Goal: Information Seeking & Learning: Check status

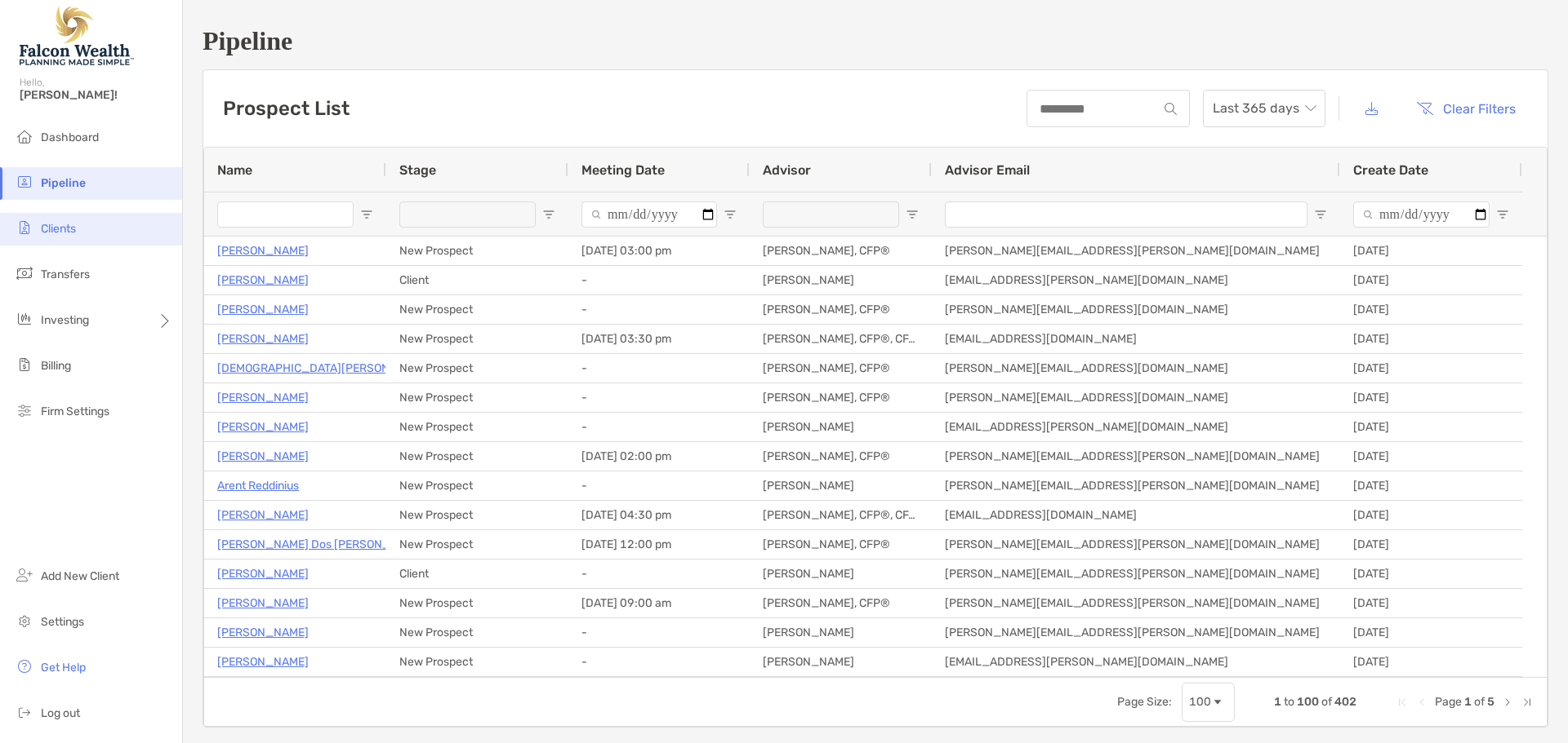
click at [59, 229] on span "Clients" at bounding box center [59, 228] width 35 height 14
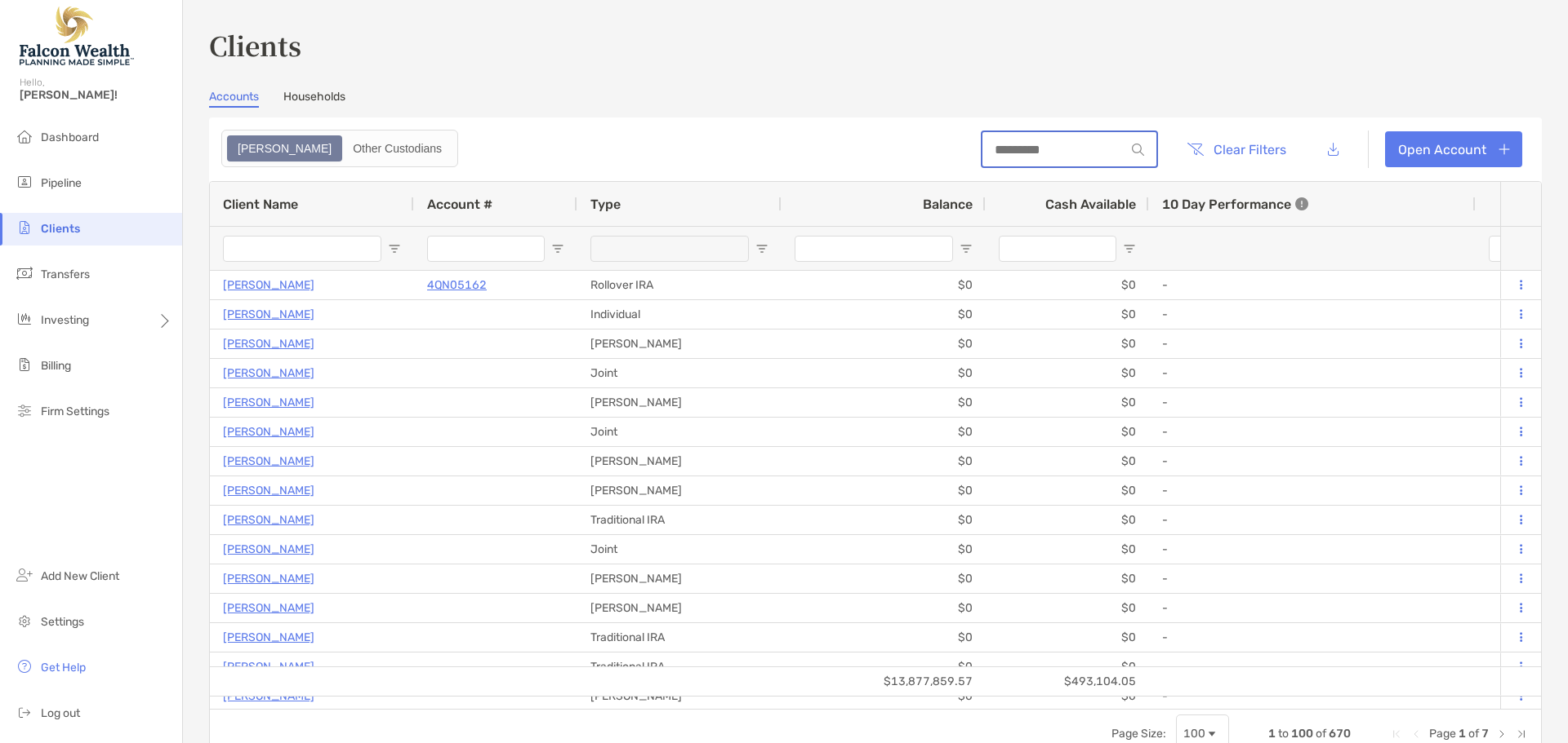
click at [1049, 149] on input at bounding box center [1053, 149] width 143 height 14
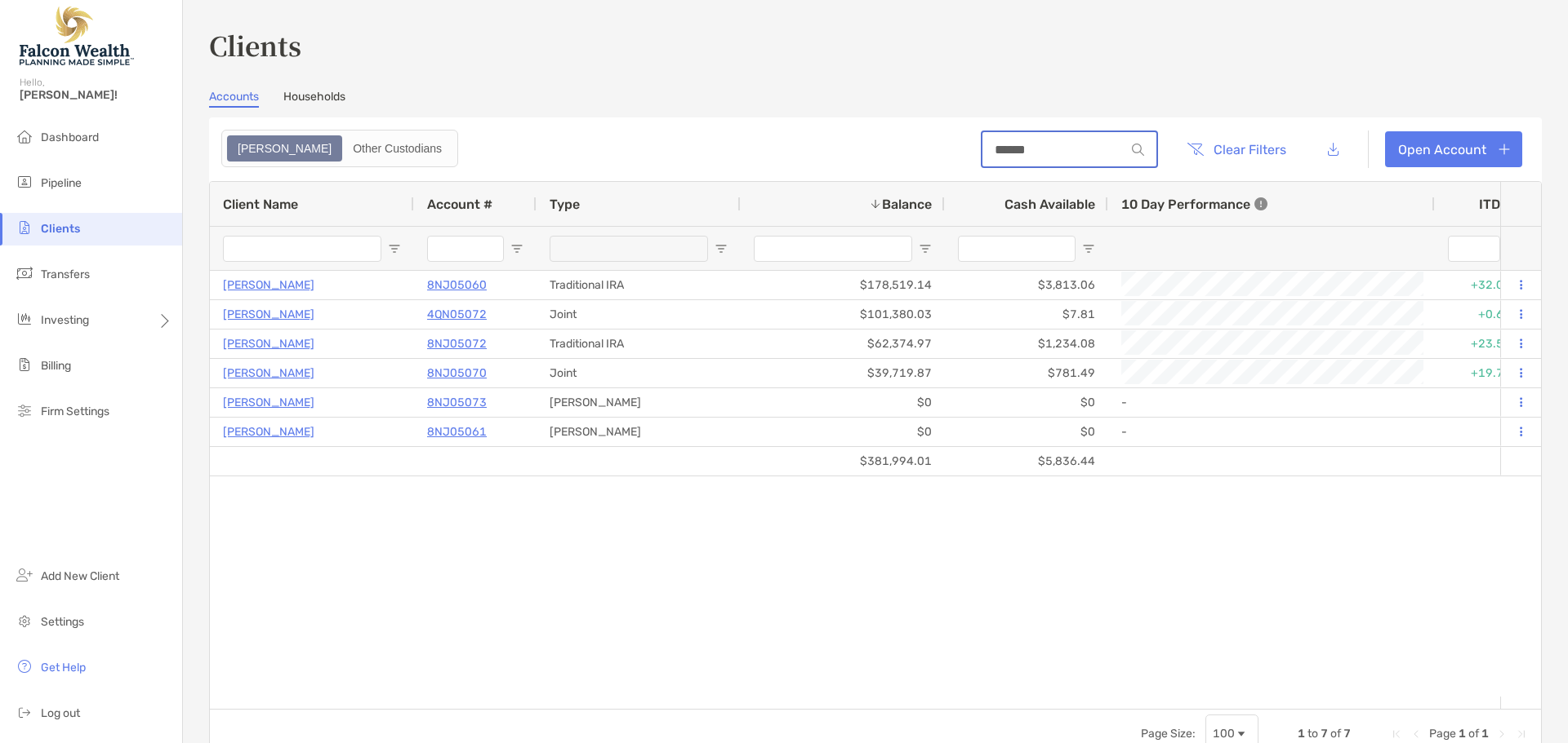
type input "******"
click at [1105, 573] on div "[PERSON_NAME] 8NJ05060 Traditional IRA $178,519.14 $3,813.06 +32.08% +10.18% Co…" at bounding box center [855, 483] width 1290 height 426
click at [825, 540] on div "[PERSON_NAME] 8NJ05060 Traditional IRA $178,519.14 $3,813.06 +32.08% +10.18% Co…" at bounding box center [855, 483] width 1290 height 426
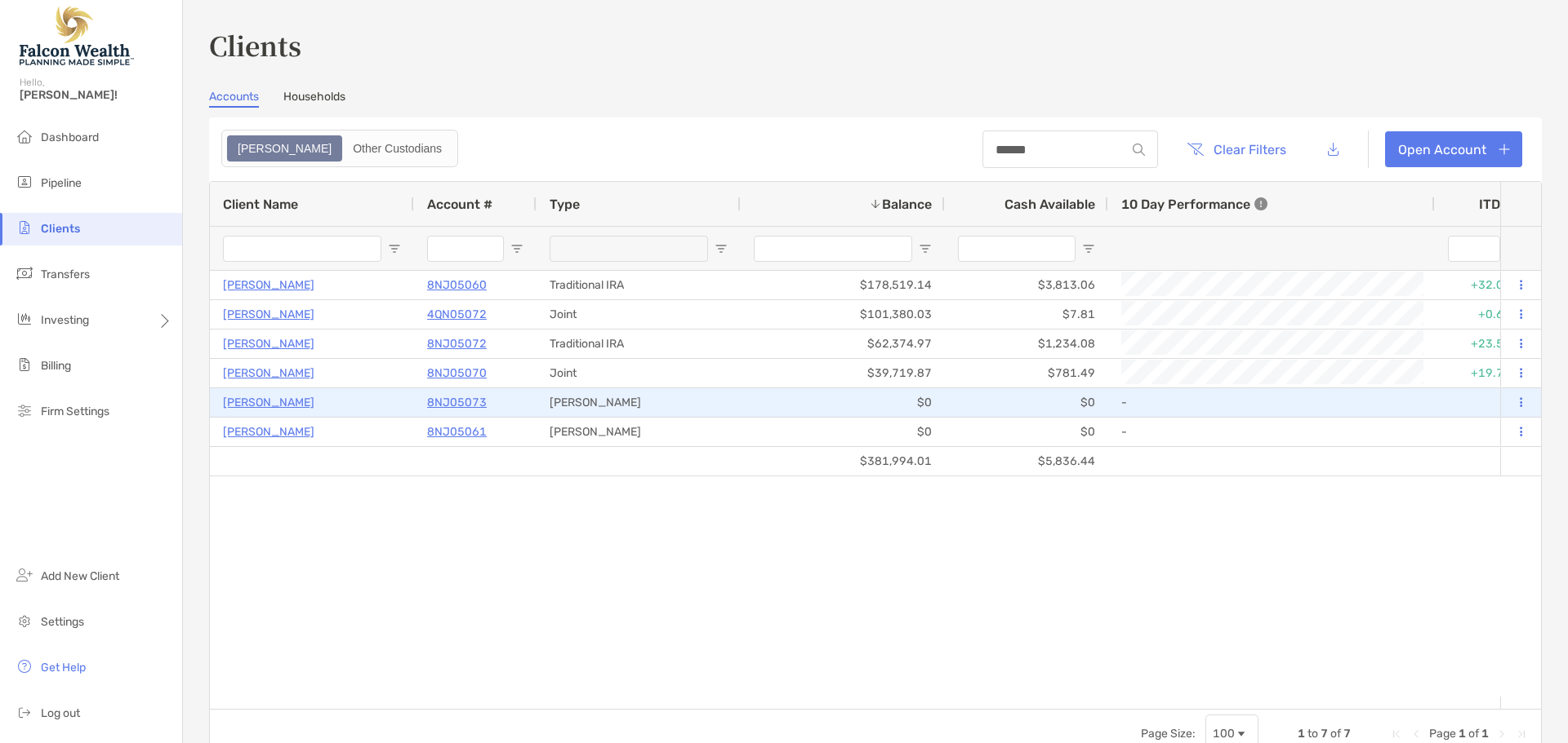
click at [450, 403] on p "8NJ05073" at bounding box center [456, 402] width 60 height 21
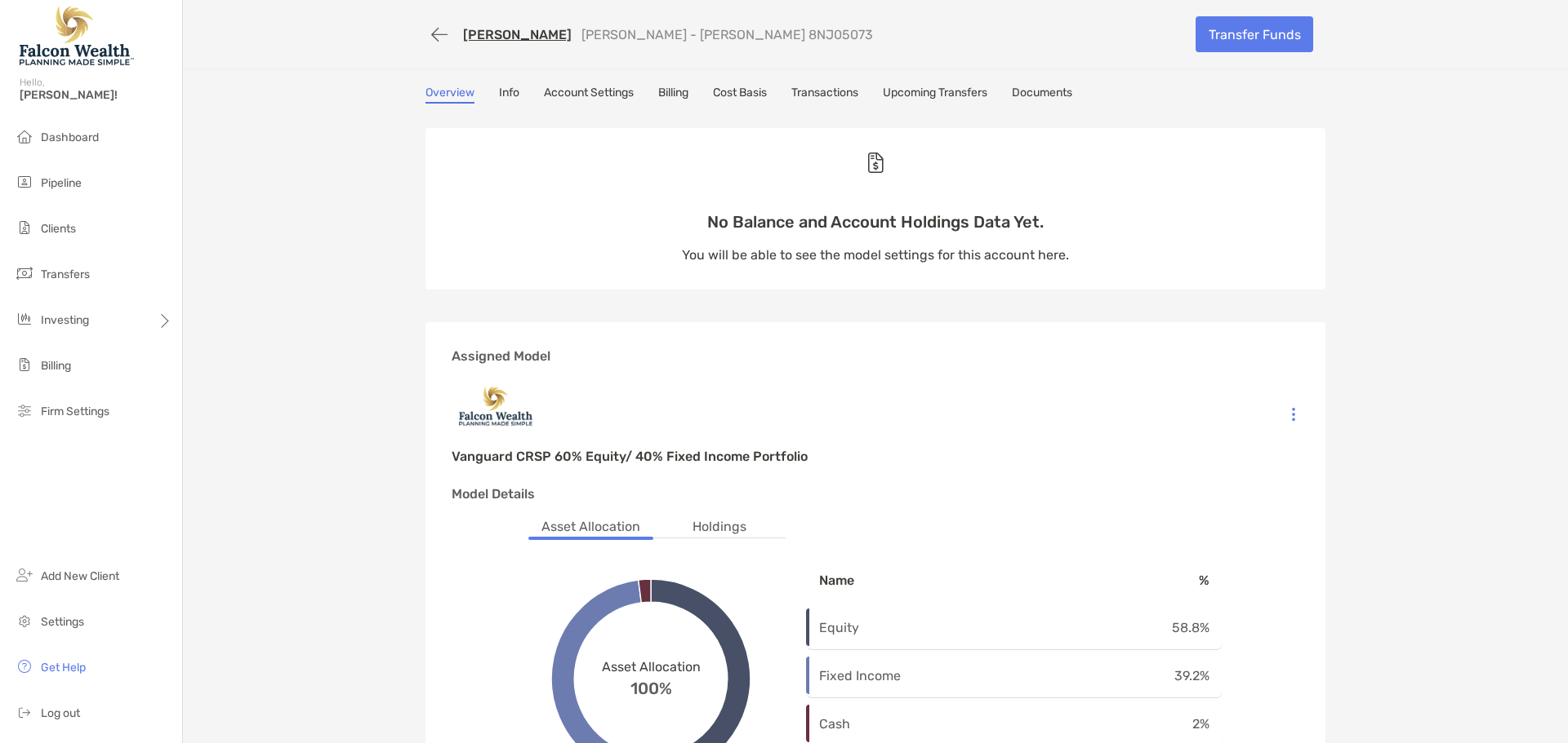
click at [599, 94] on link "Account Settings" at bounding box center [589, 95] width 90 height 18
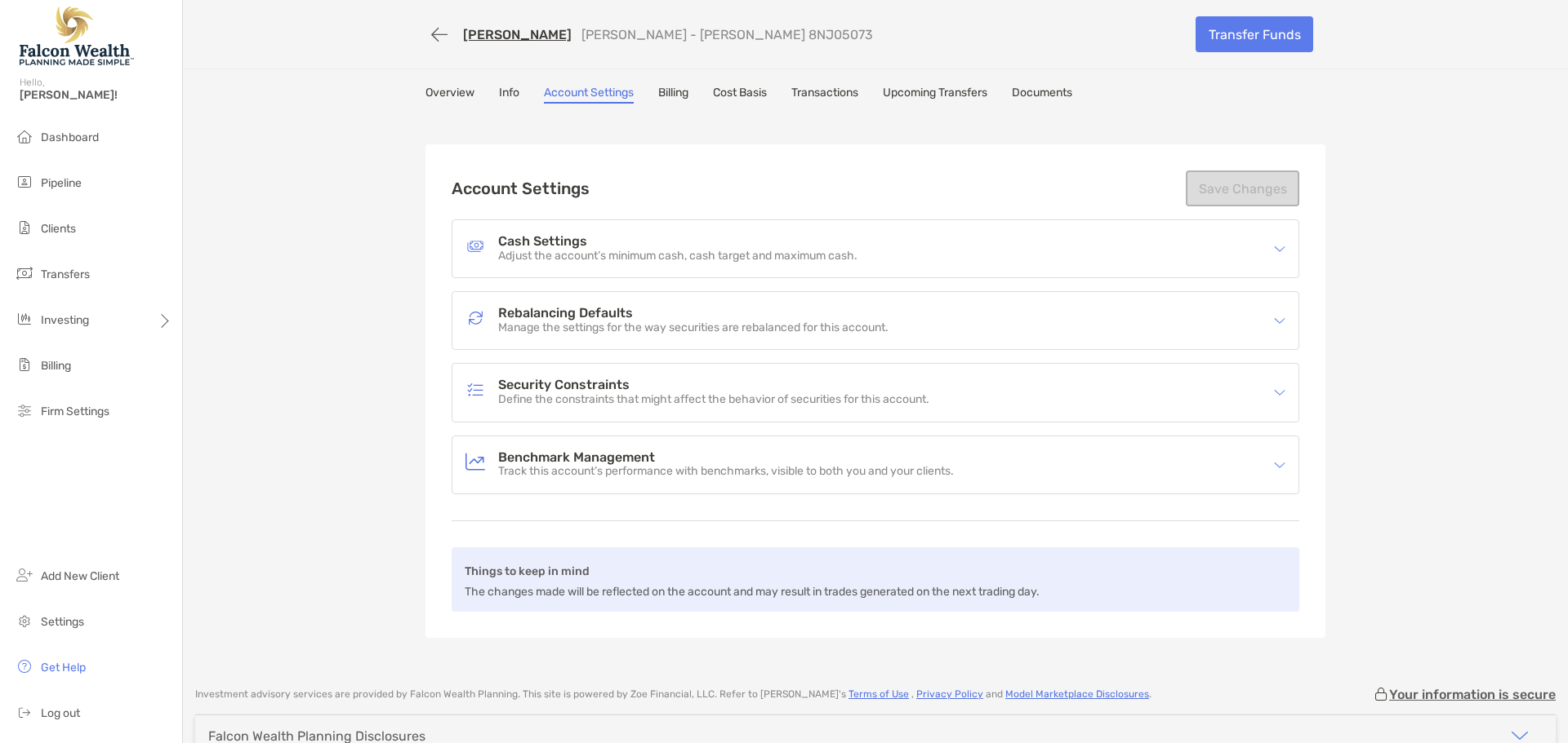
click at [659, 87] on link "Billing" at bounding box center [673, 95] width 30 height 18
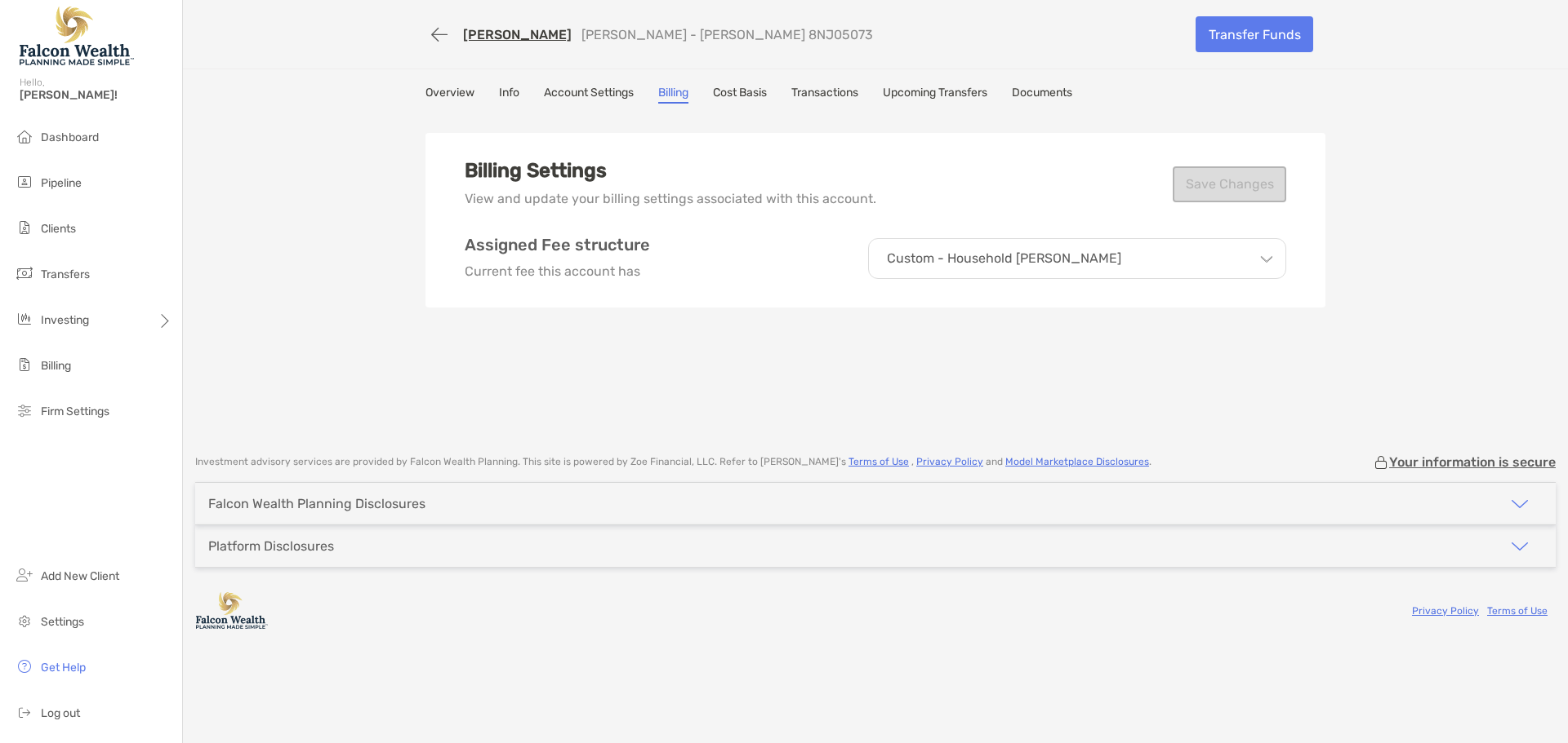
click at [731, 94] on link "Cost Basis" at bounding box center [740, 95] width 54 height 18
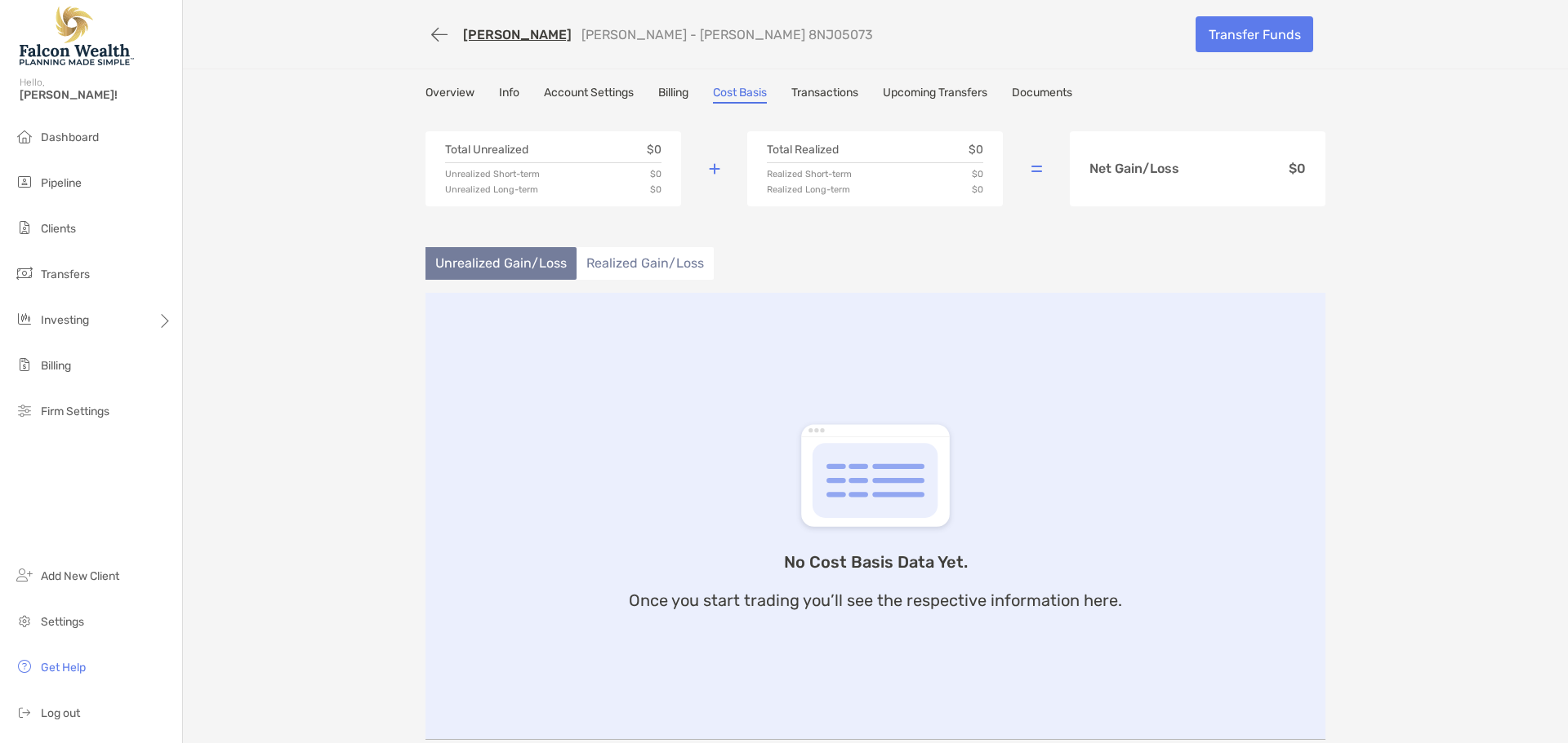
click at [832, 92] on link "Transactions" at bounding box center [825, 95] width 67 height 18
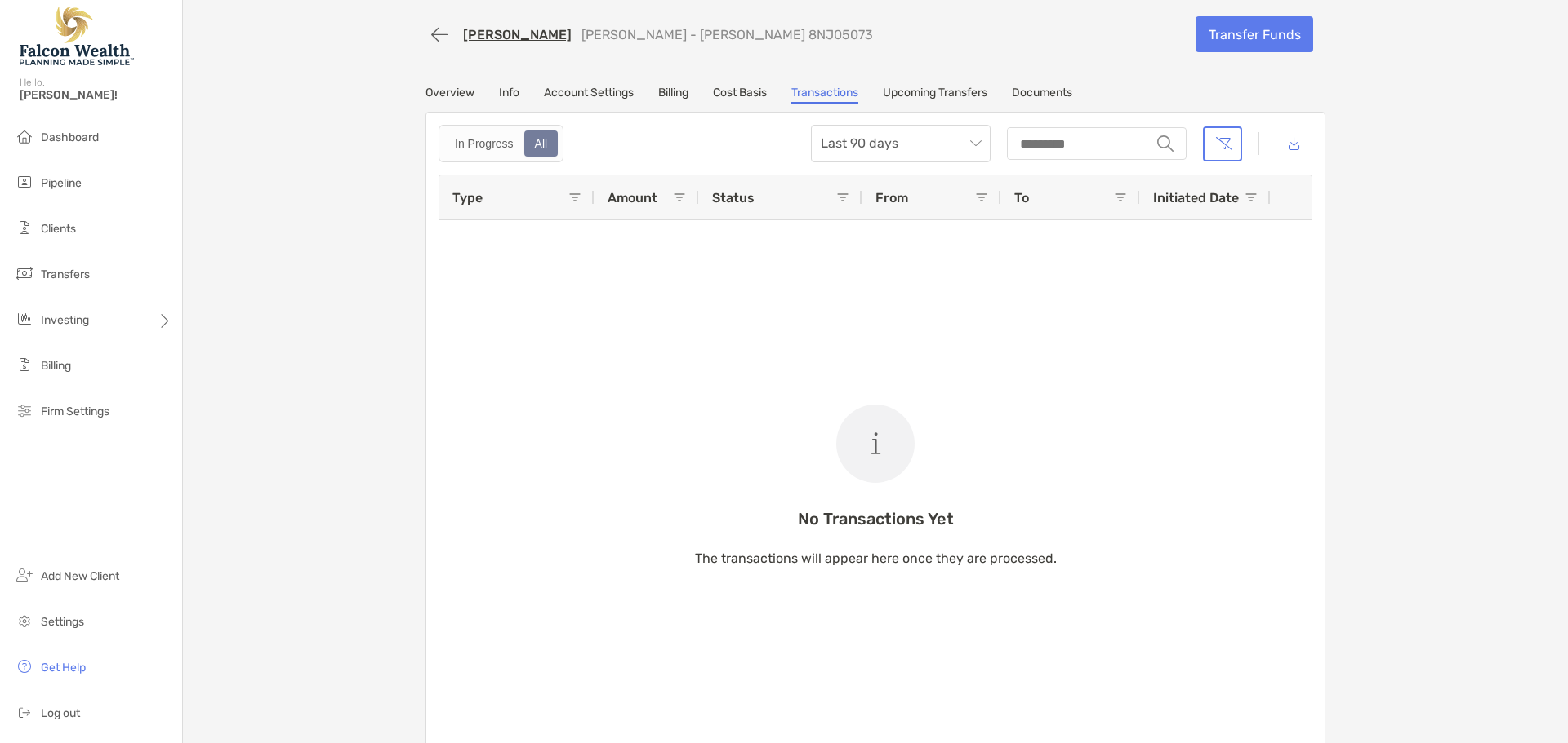
click at [447, 84] on div "[PERSON_NAME] [PERSON_NAME] - [PERSON_NAME] 8NJ05073 Transfer Funds Overview In…" at bounding box center [874, 384] width 1384 height 767
click at [462, 98] on link "Overview" at bounding box center [449, 95] width 49 height 18
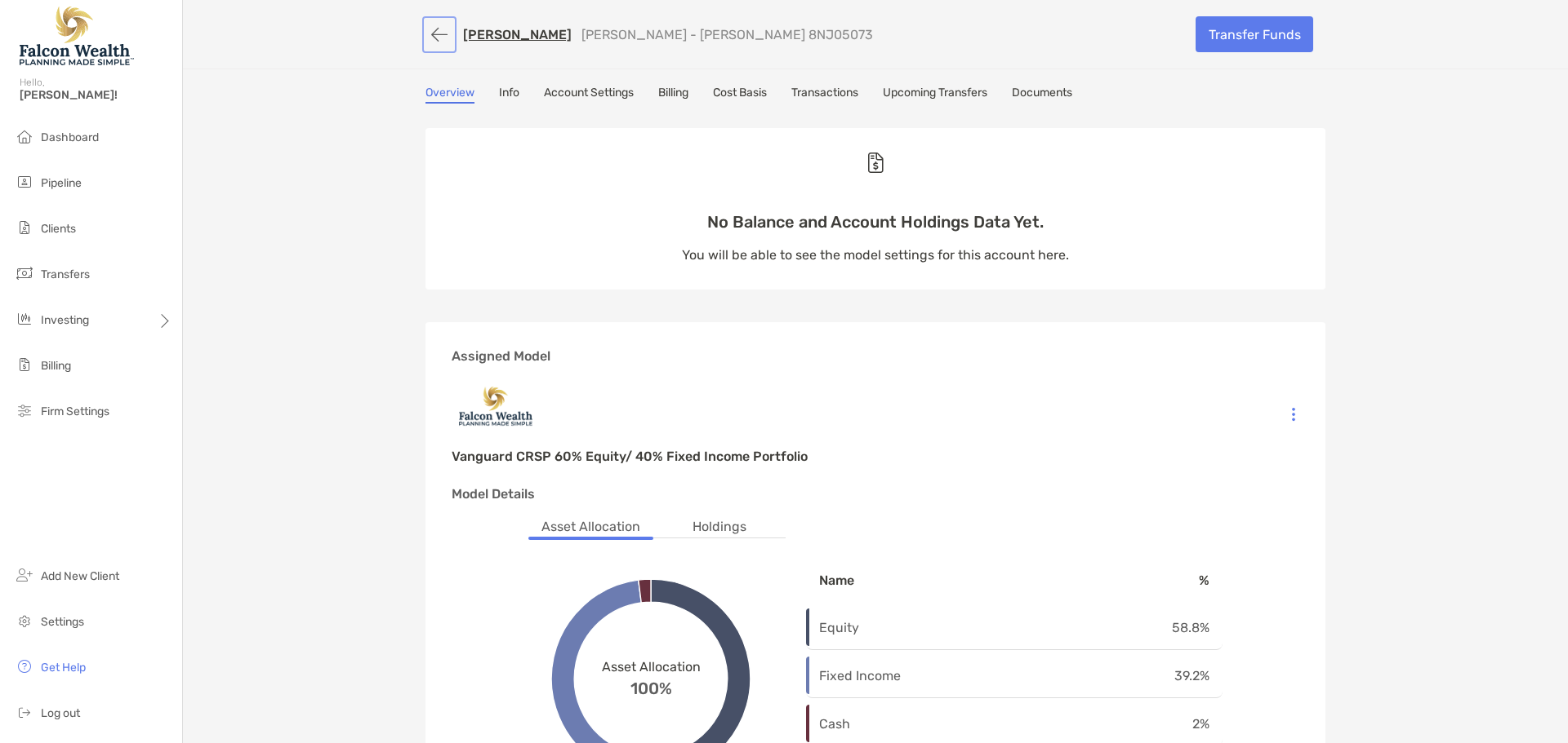
click at [433, 32] on button "button" at bounding box center [439, 34] width 27 height 30
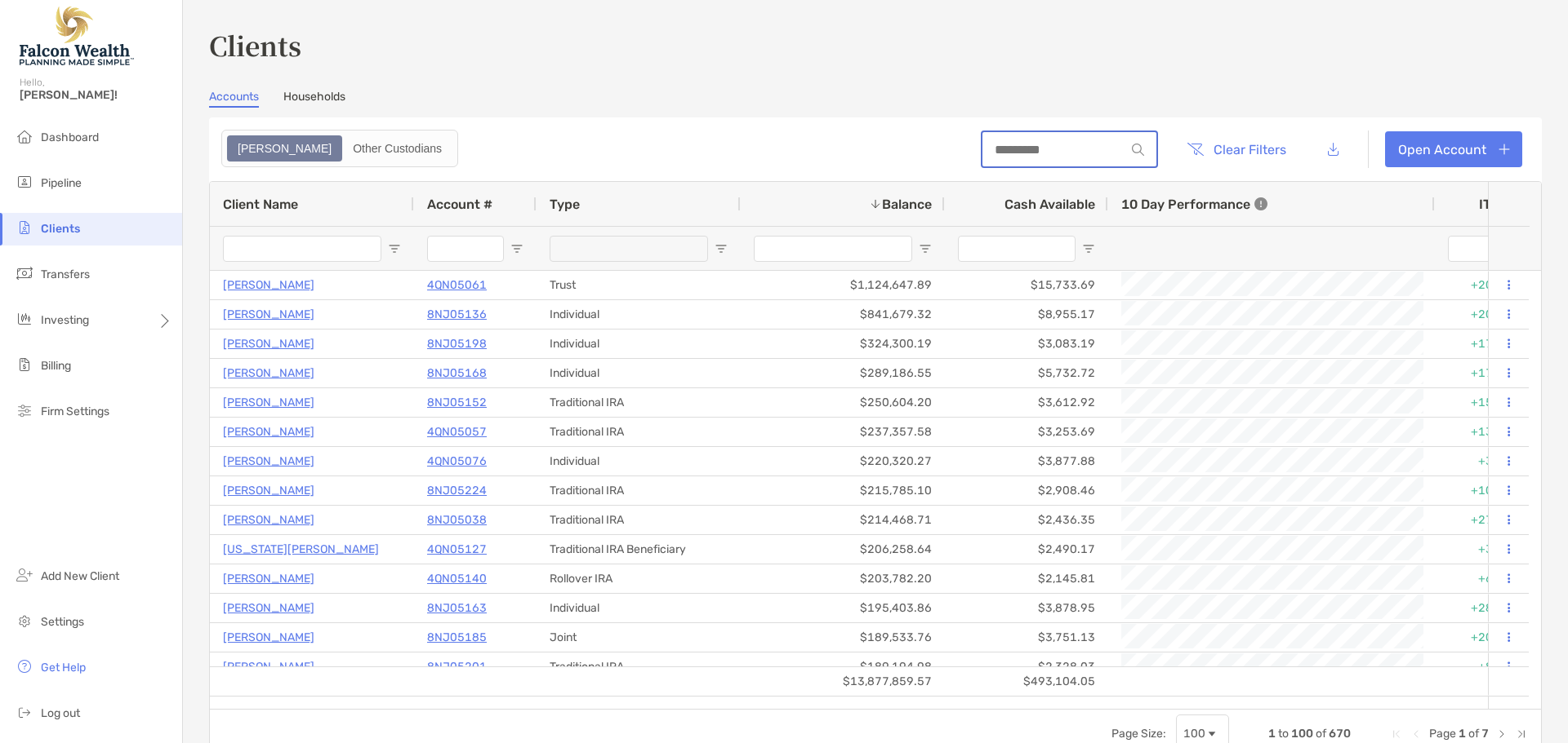
click at [1073, 154] on input at bounding box center [1053, 149] width 143 height 14
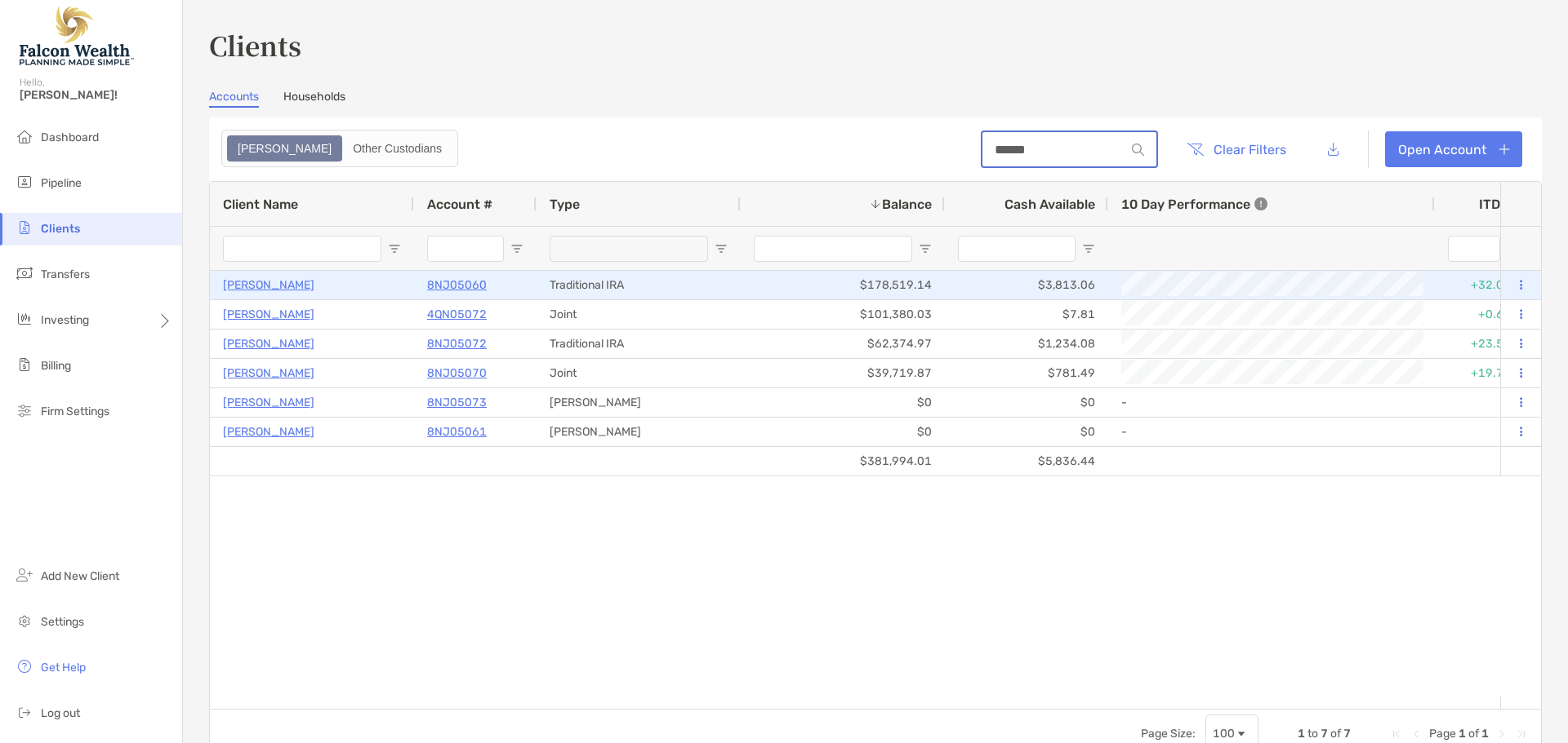
type input "******"
click at [460, 285] on p "8NJ05060" at bounding box center [456, 285] width 60 height 21
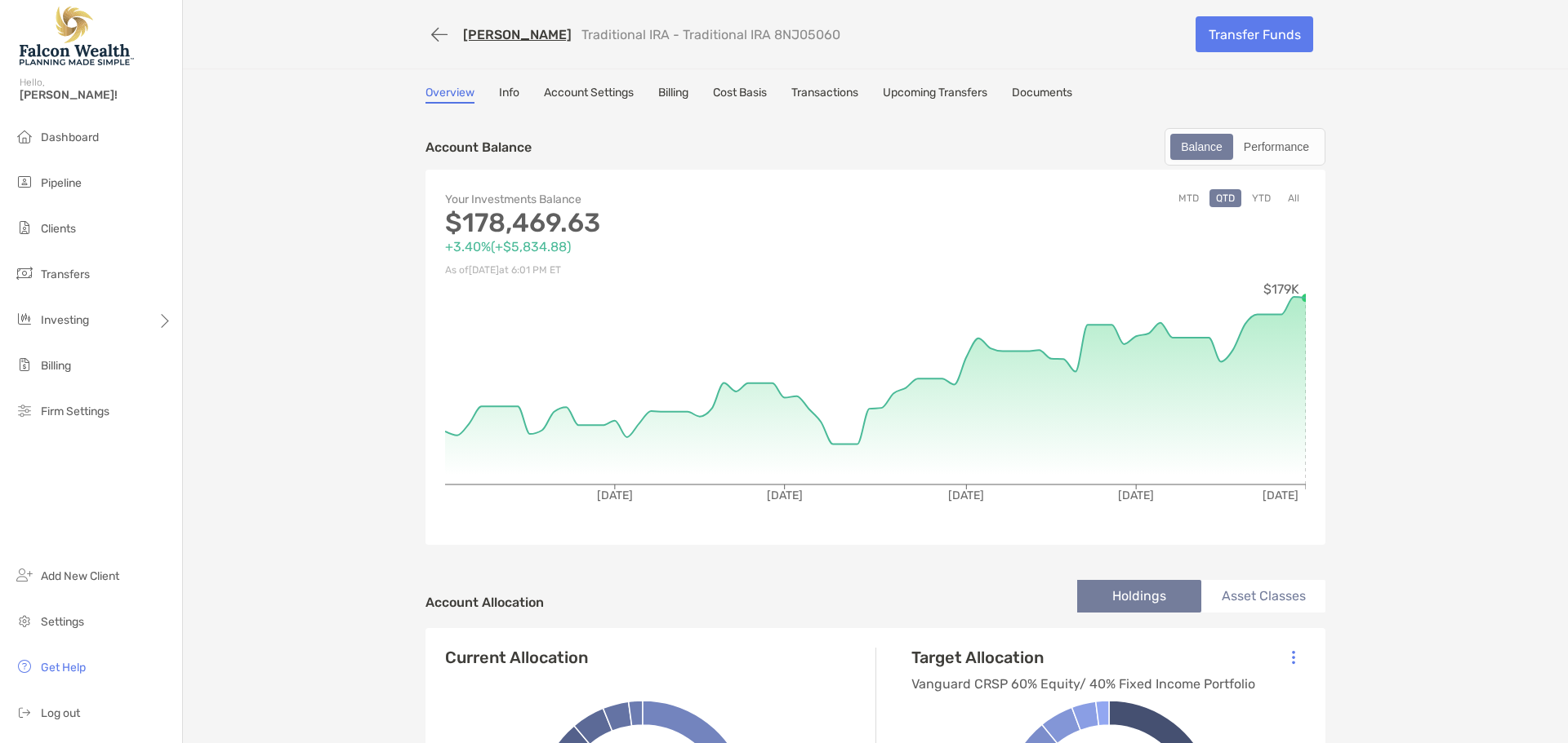
click at [1283, 193] on button "All" at bounding box center [1293, 198] width 24 height 18
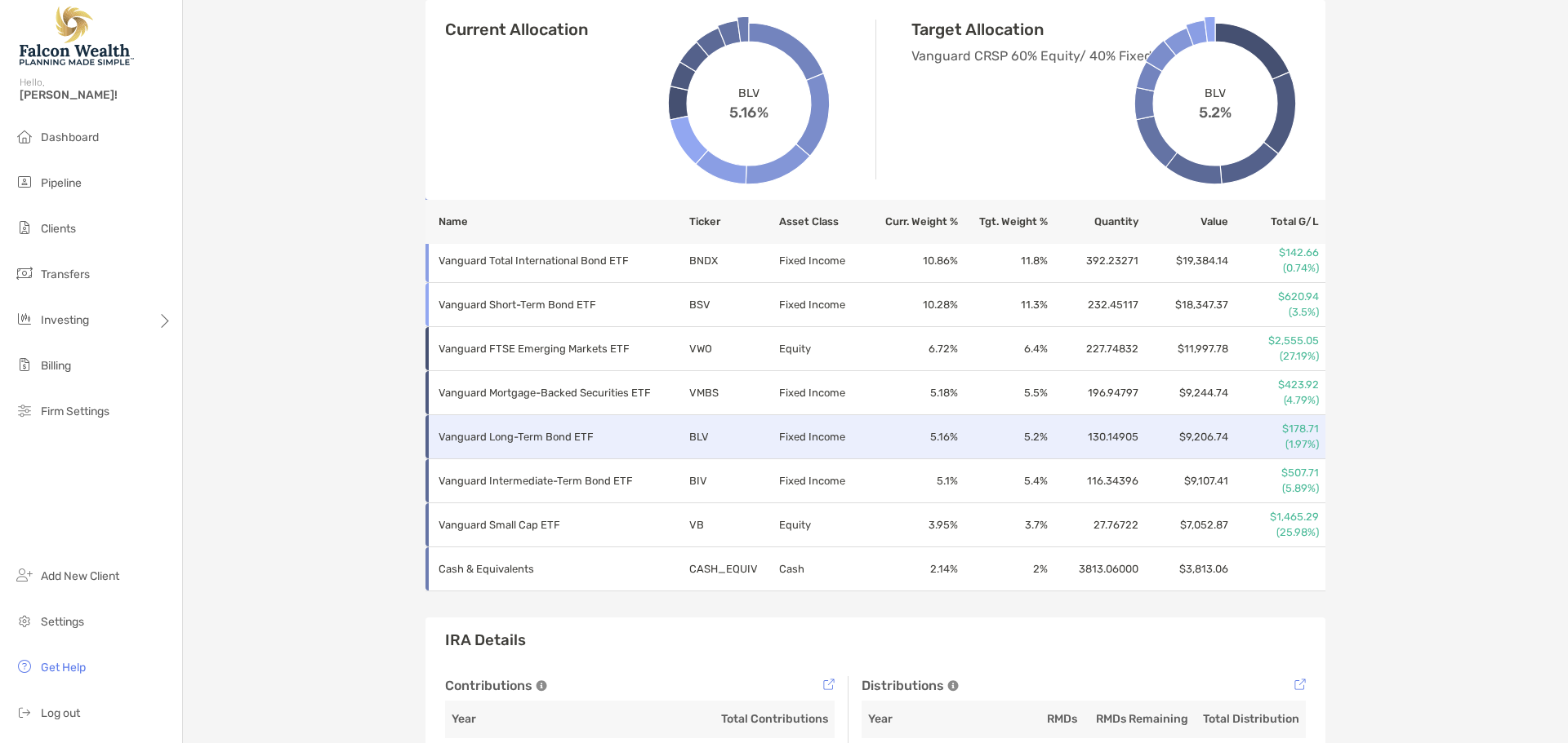
scroll to position [755, 0]
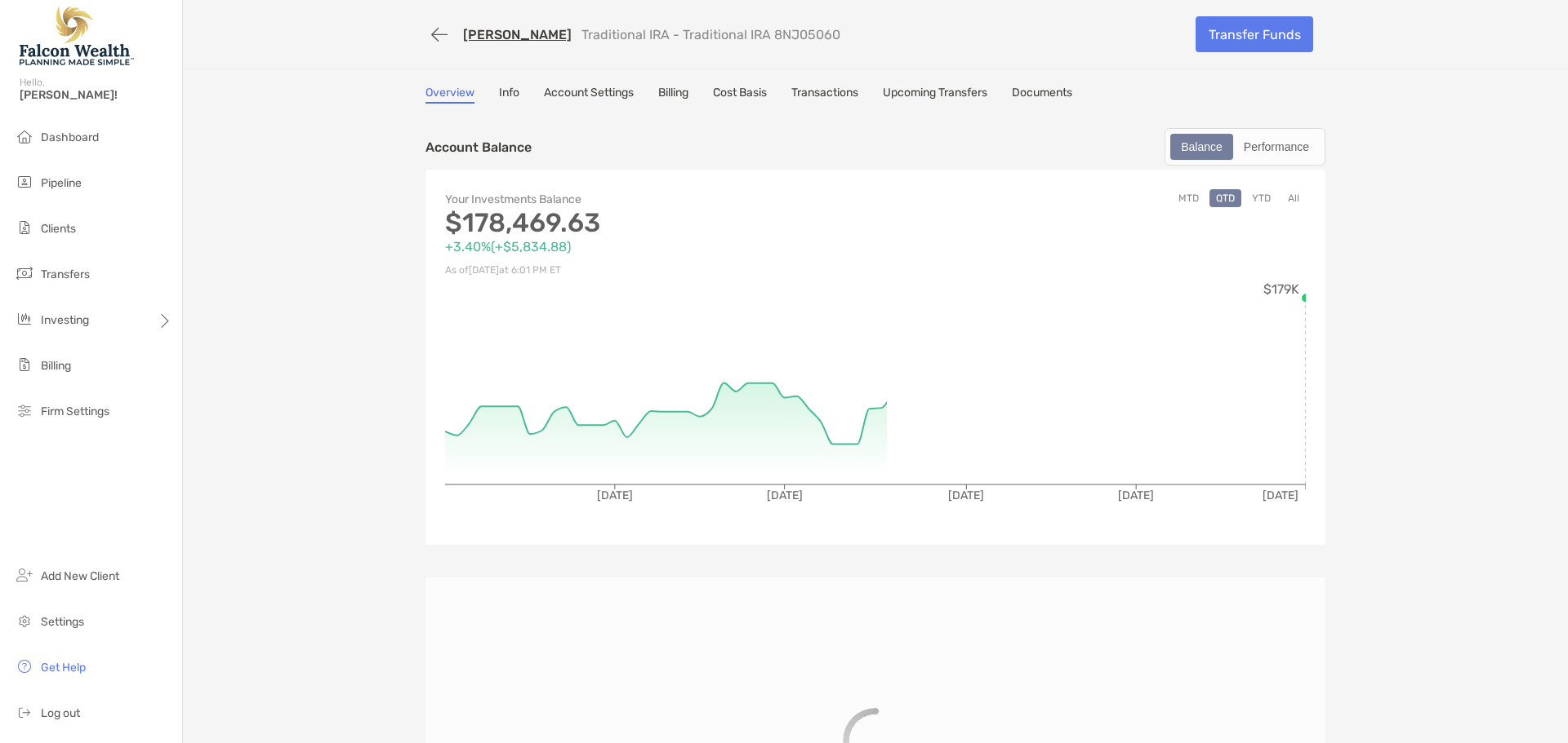
click at [676, 97] on link "Billing" at bounding box center [673, 95] width 30 height 18
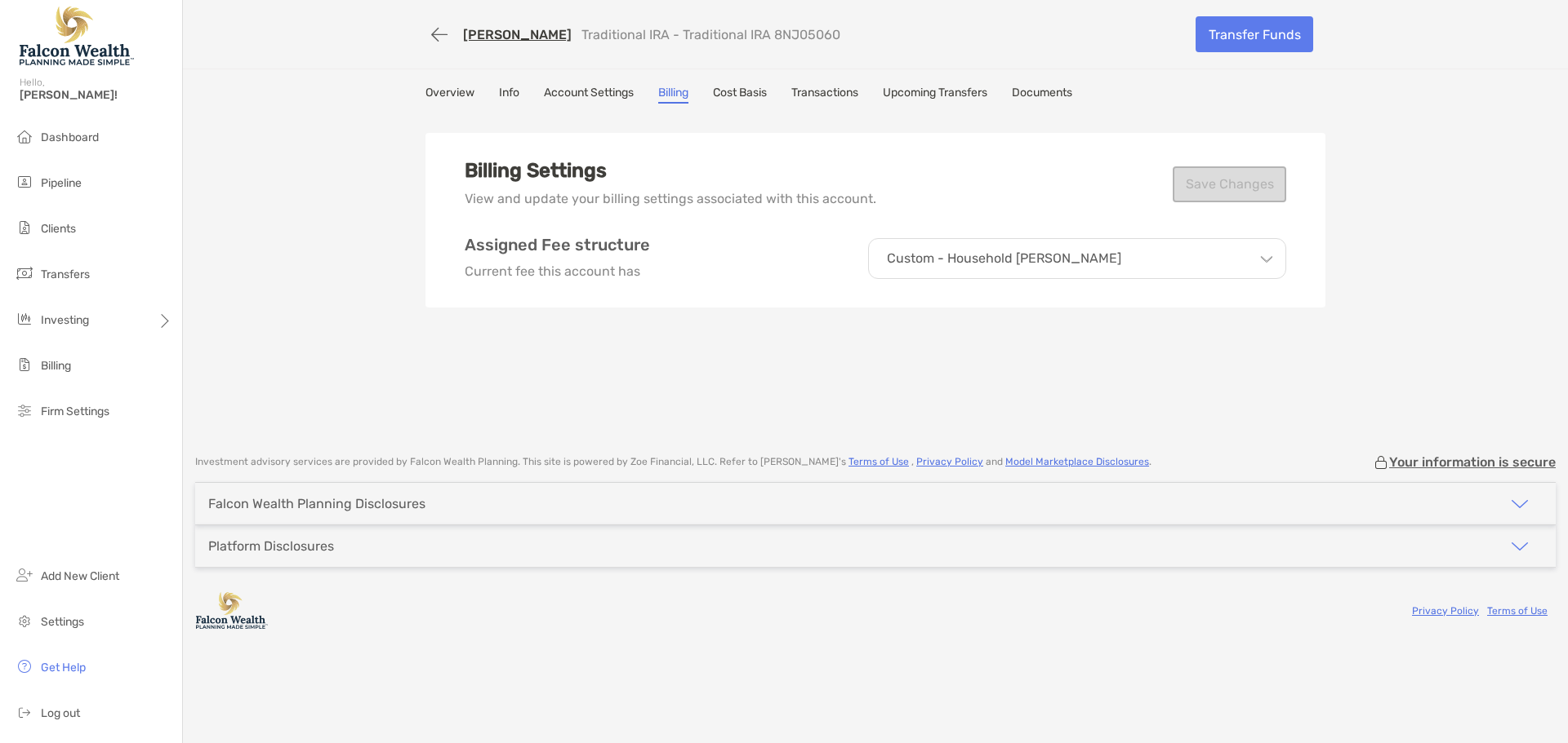
click at [946, 267] on div "Custom - Household [PERSON_NAME]" at bounding box center [1077, 259] width 418 height 41
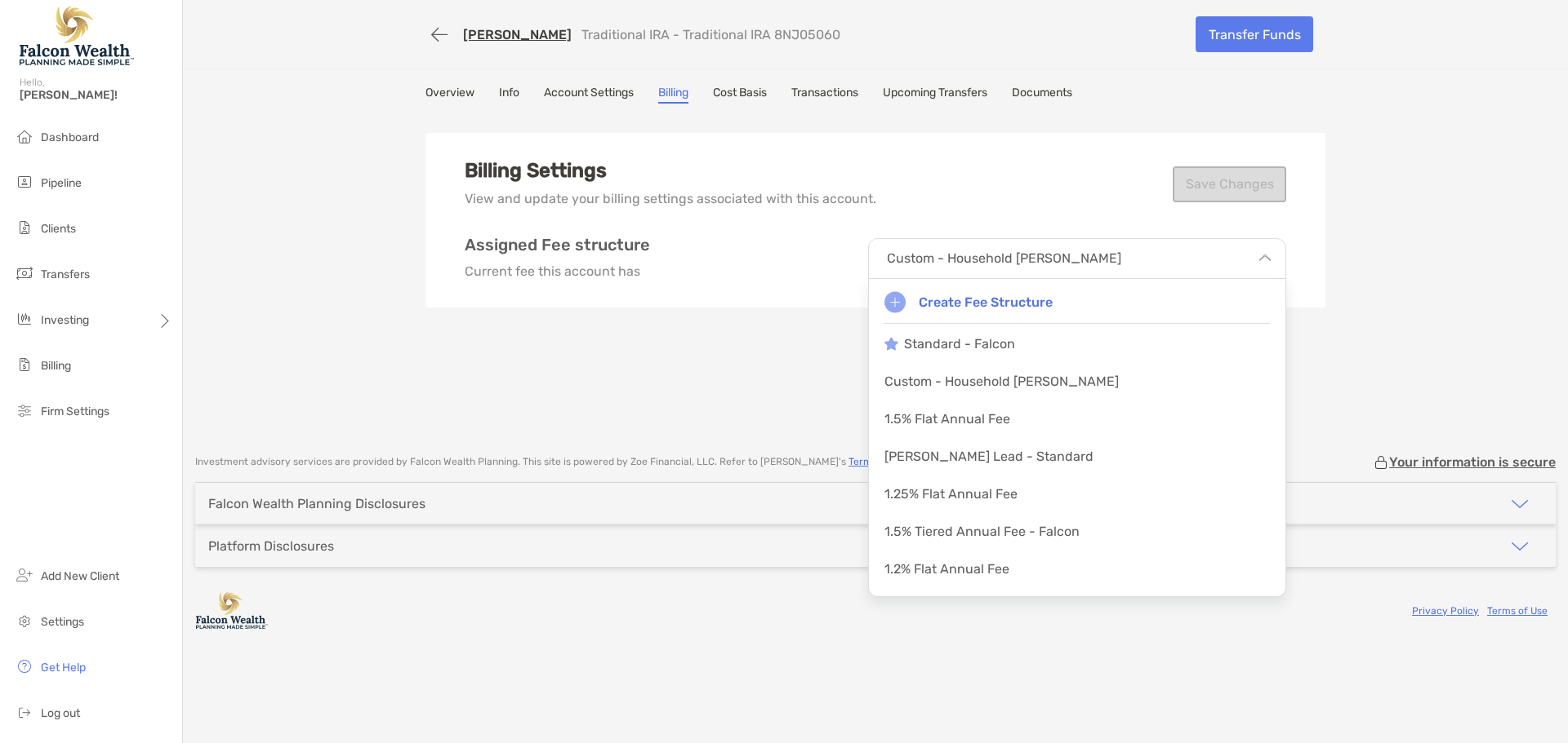
click at [735, 199] on p "View and update your billing settings associated with this account." at bounding box center [670, 198] width 411 height 21
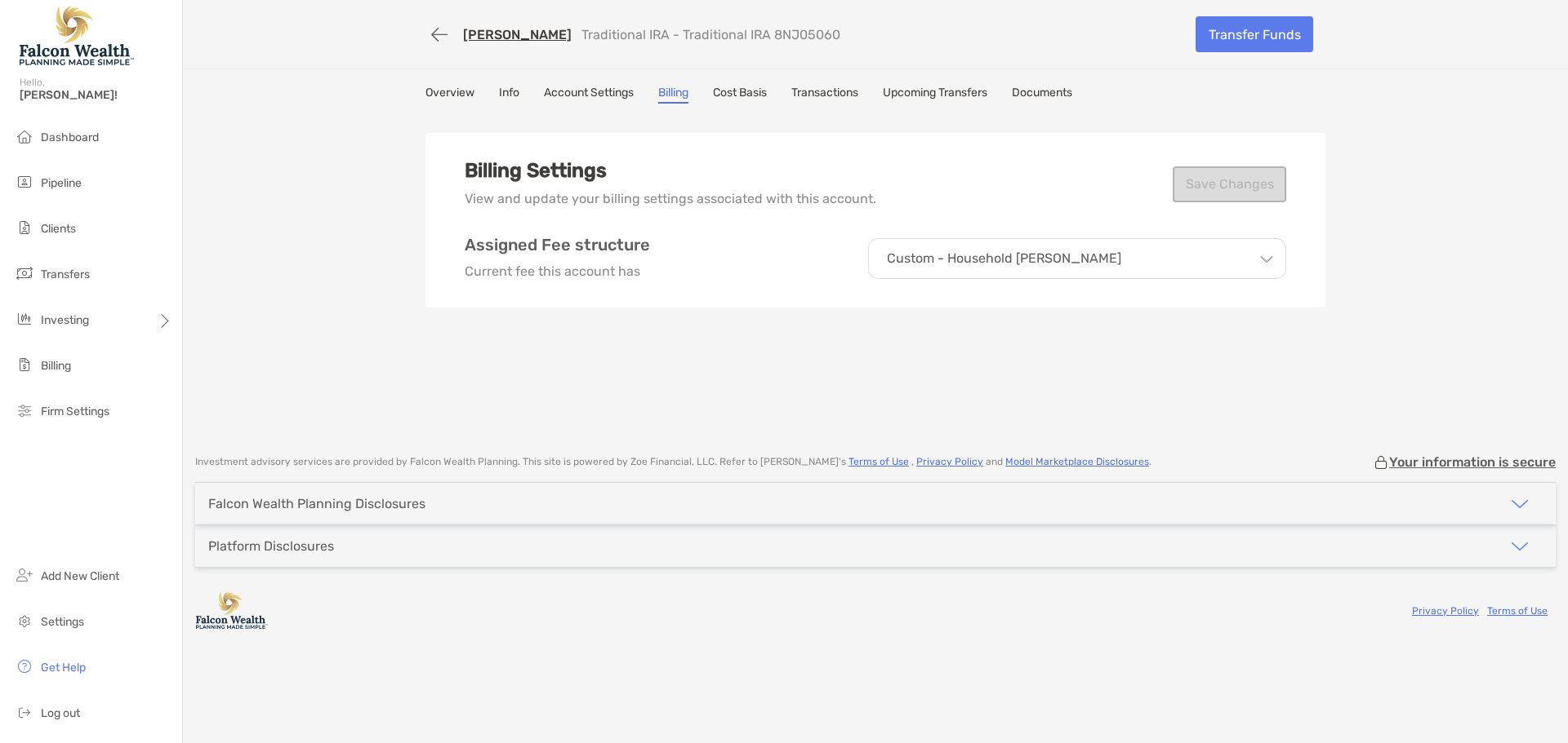
click at [597, 88] on link "Account Settings" at bounding box center [589, 95] width 90 height 18
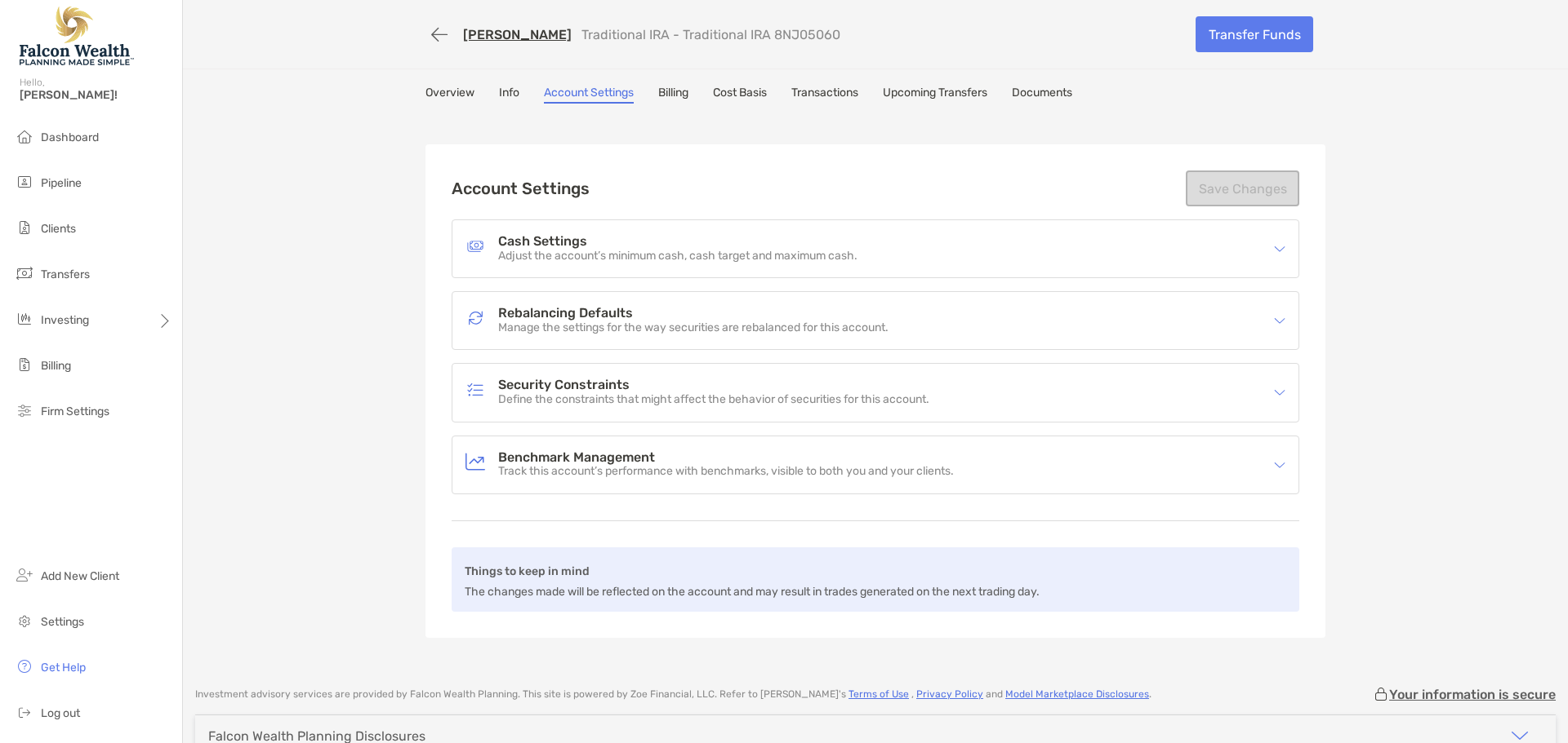
click at [511, 87] on link "Info" at bounding box center [509, 95] width 21 height 18
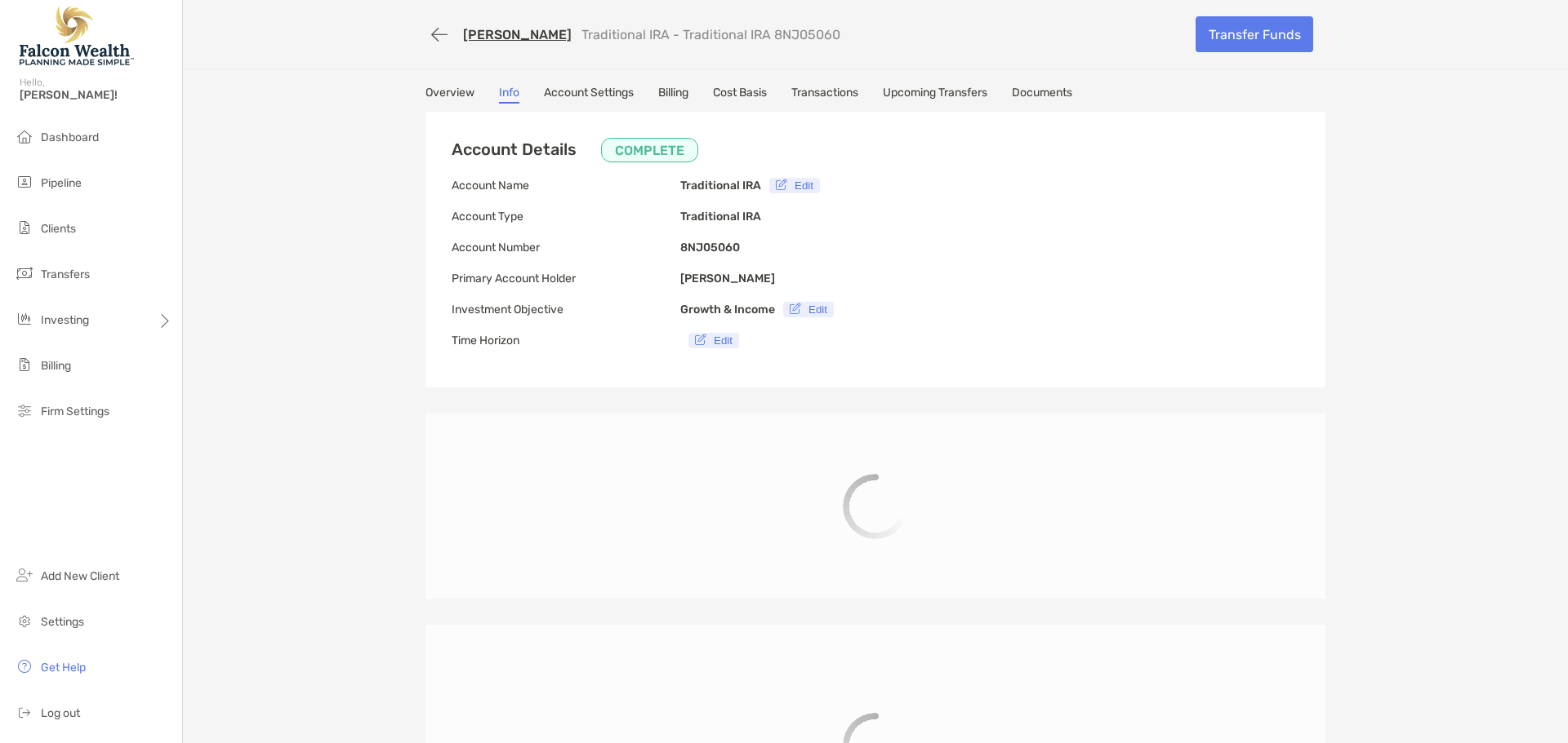
type input "**********"
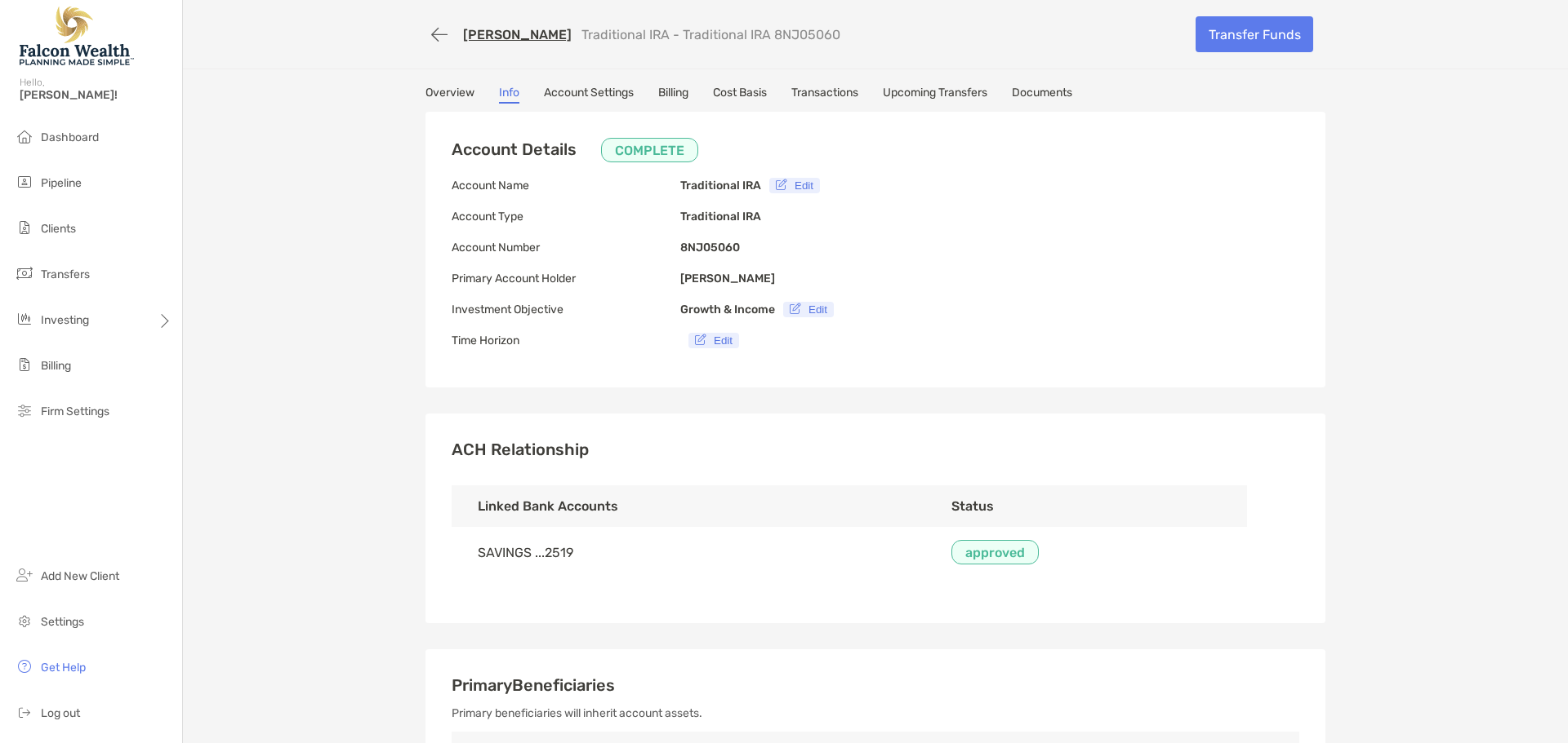
click at [458, 92] on link "Overview" at bounding box center [449, 95] width 49 height 18
